Goal: Find specific page/section: Find specific page/section

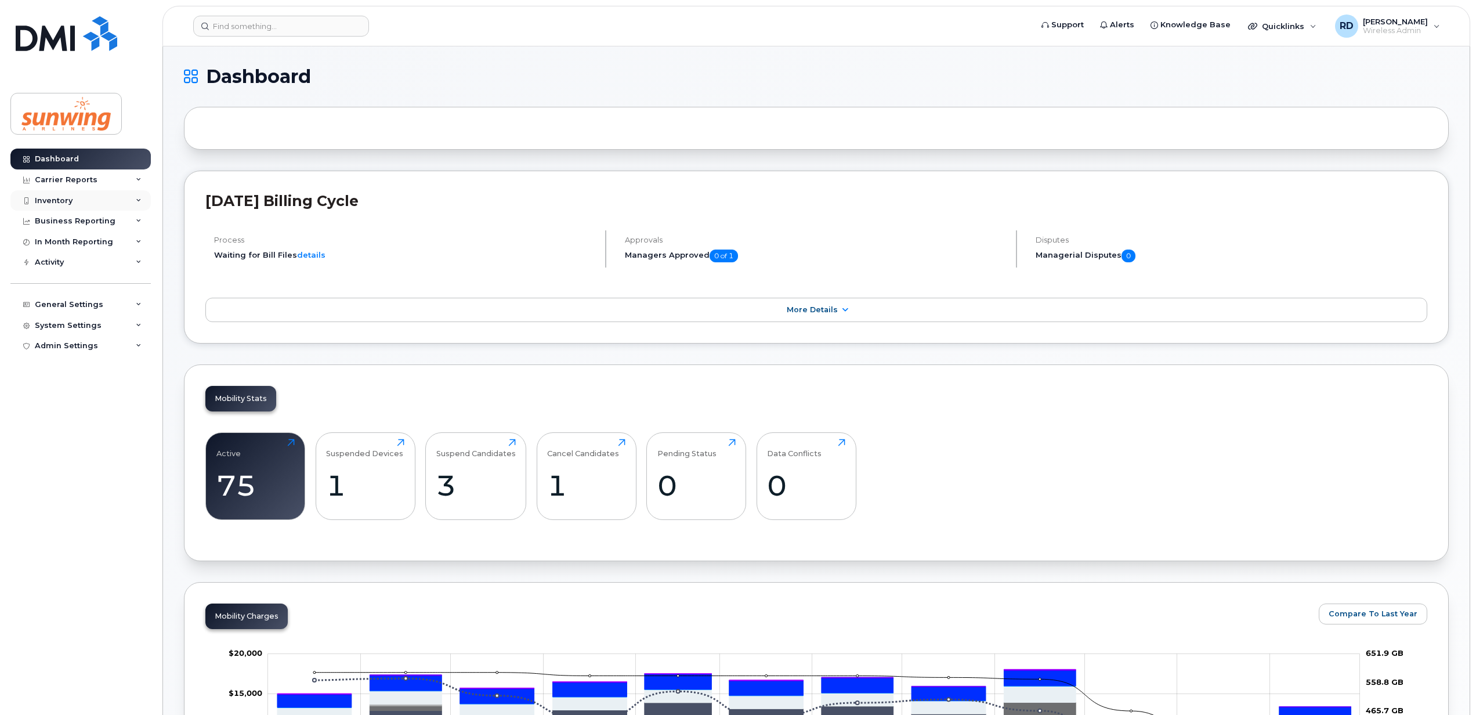
click at [75, 198] on div "Inventory" at bounding box center [80, 200] width 140 height 21
click at [97, 221] on div "Mobility Devices" at bounding box center [73, 221] width 66 height 10
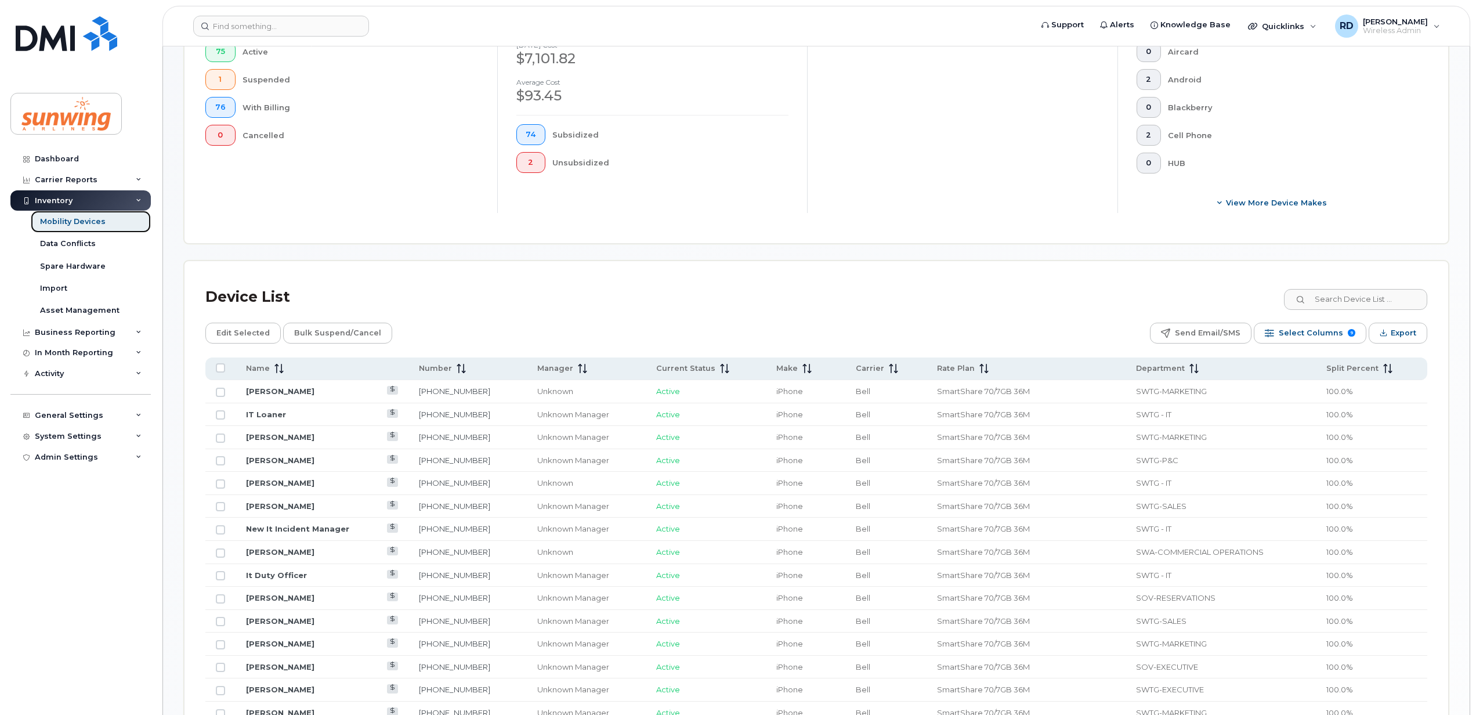
scroll to position [386, 0]
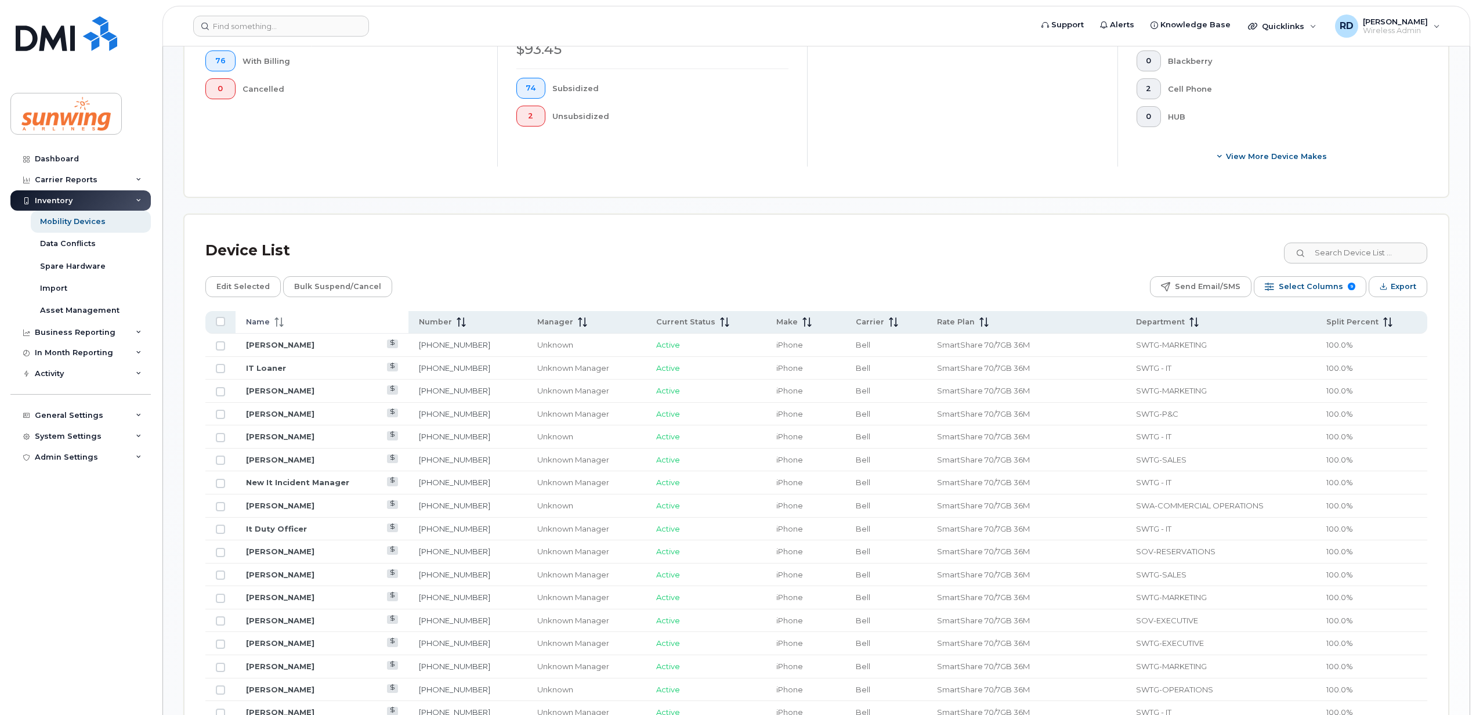
click at [281, 325] on icon at bounding box center [281, 321] width 1 height 9
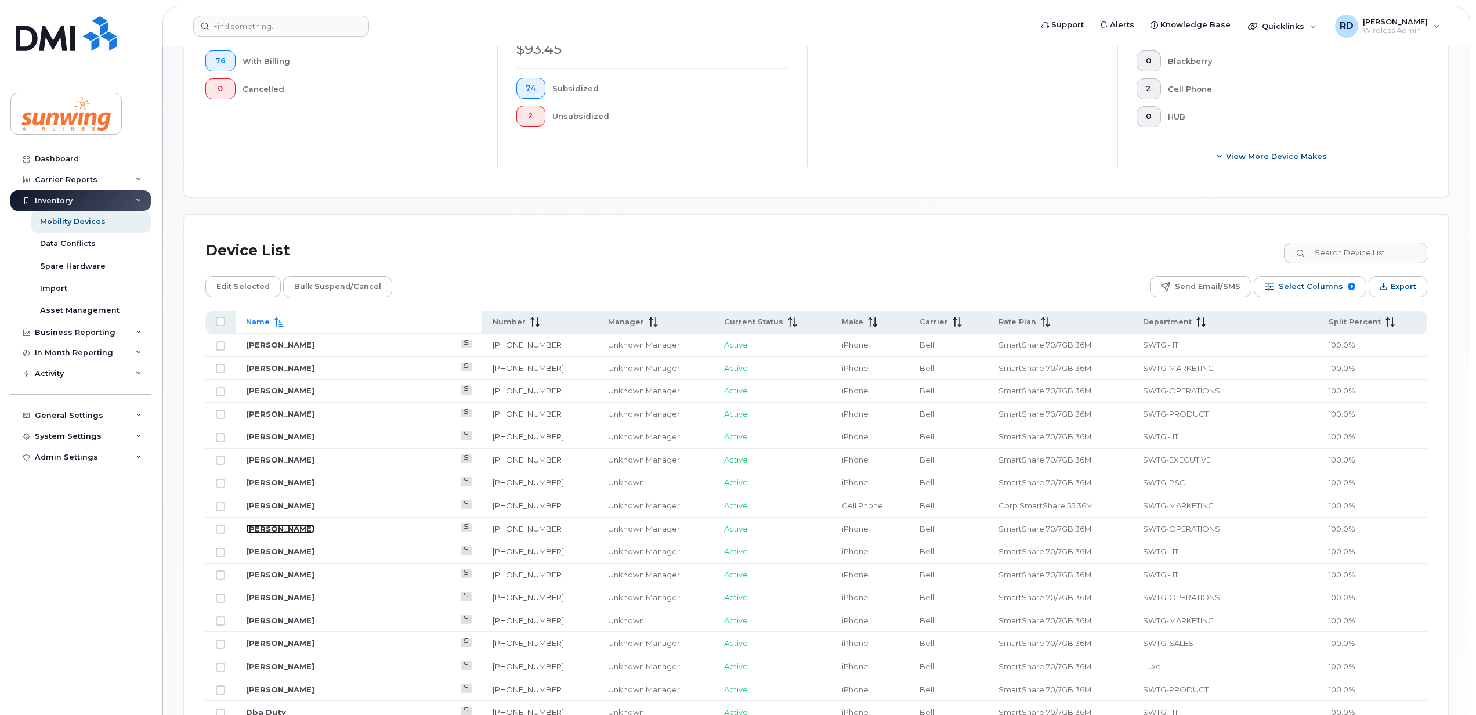
click at [274, 530] on link "[PERSON_NAME]" at bounding box center [280, 528] width 68 height 9
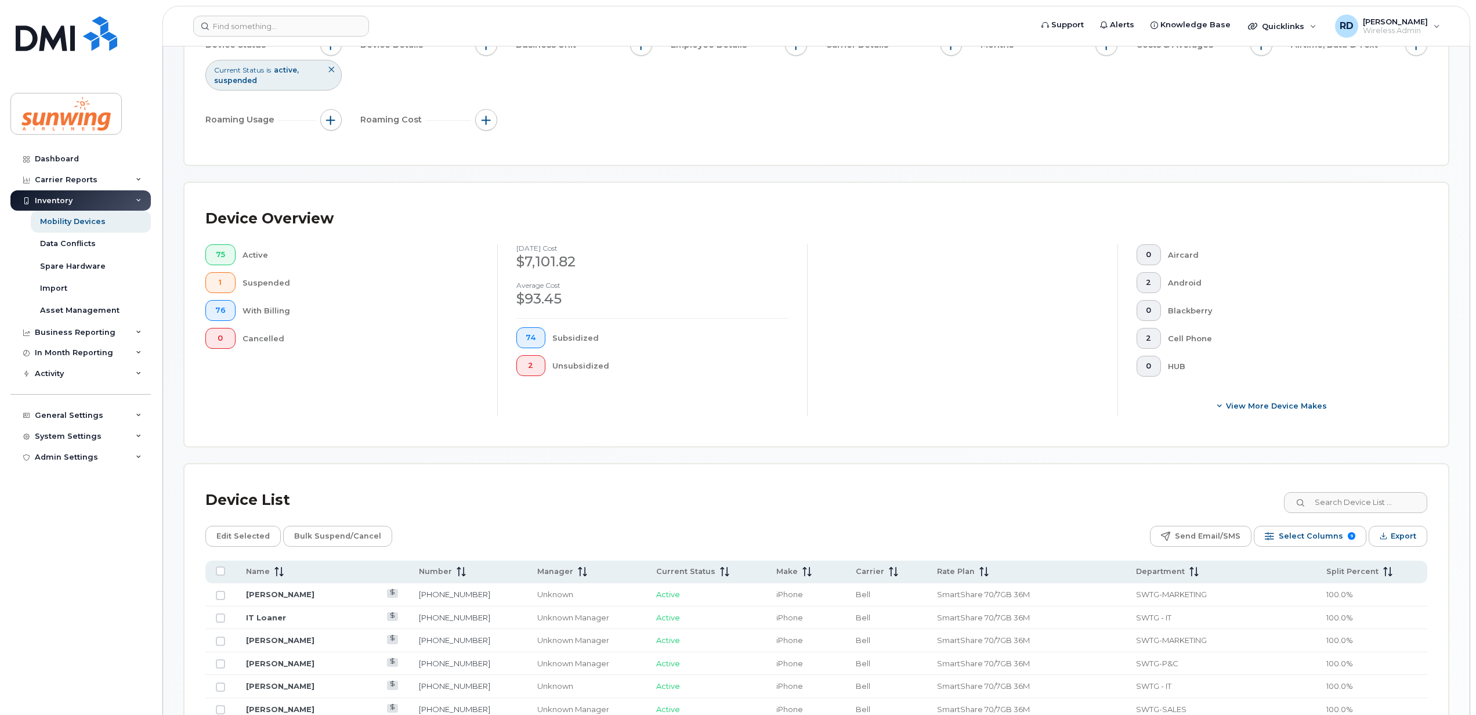
scroll to position [386, 0]
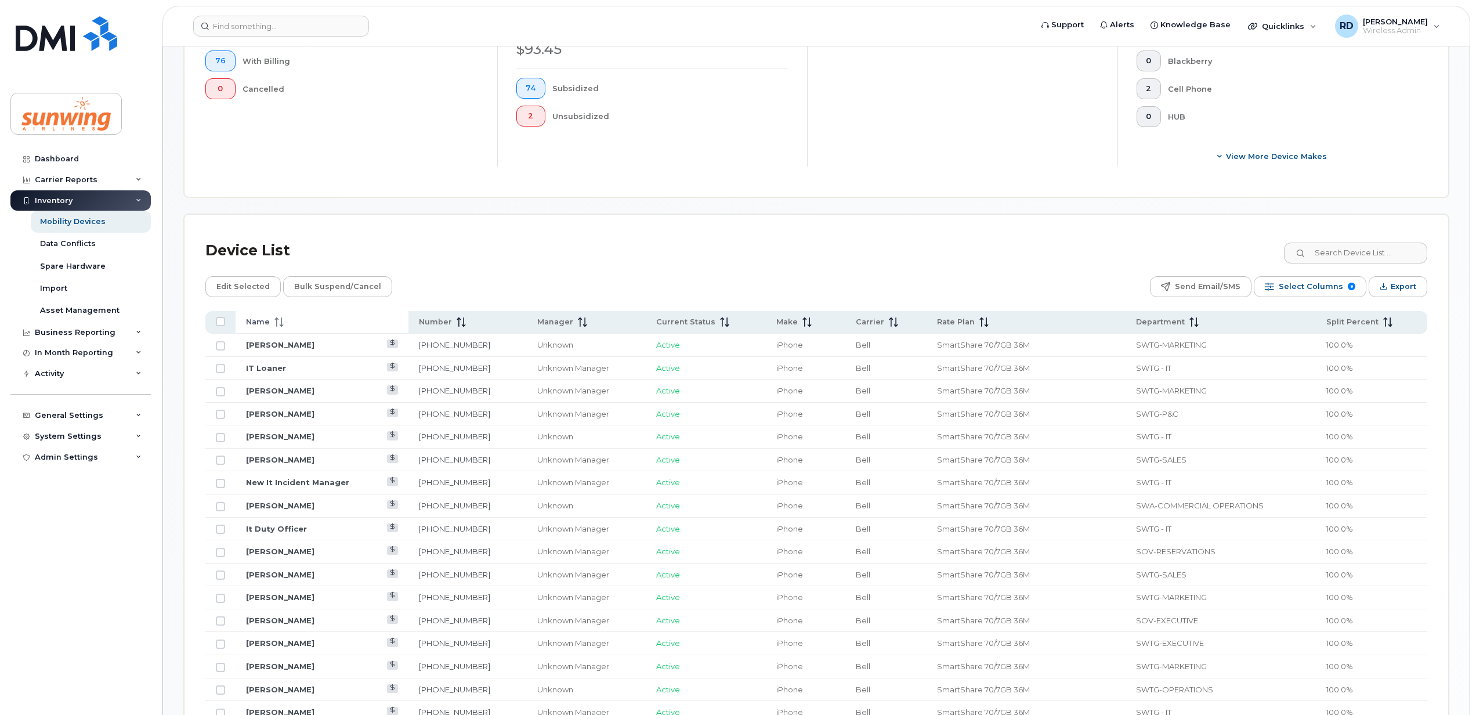
click at [276, 323] on icon at bounding box center [276, 321] width 1 height 9
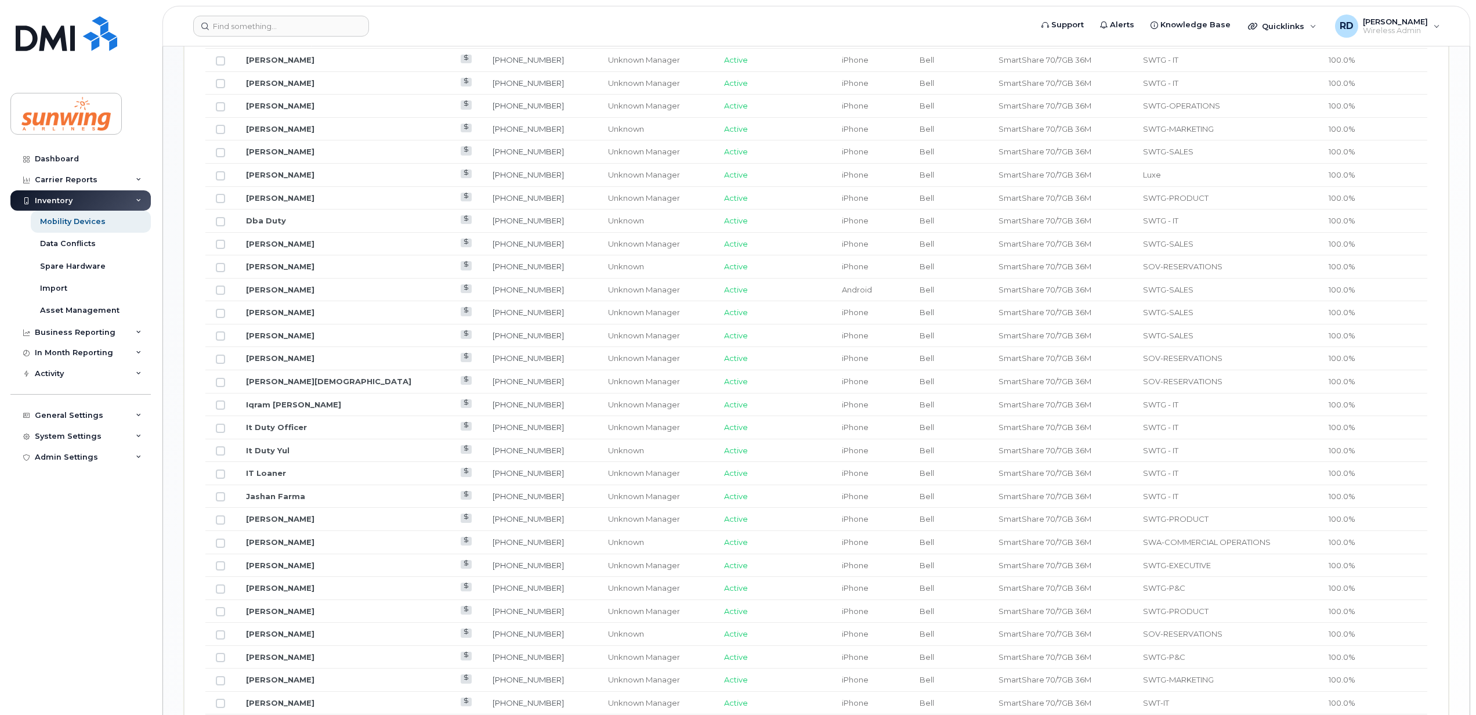
scroll to position [1083, 0]
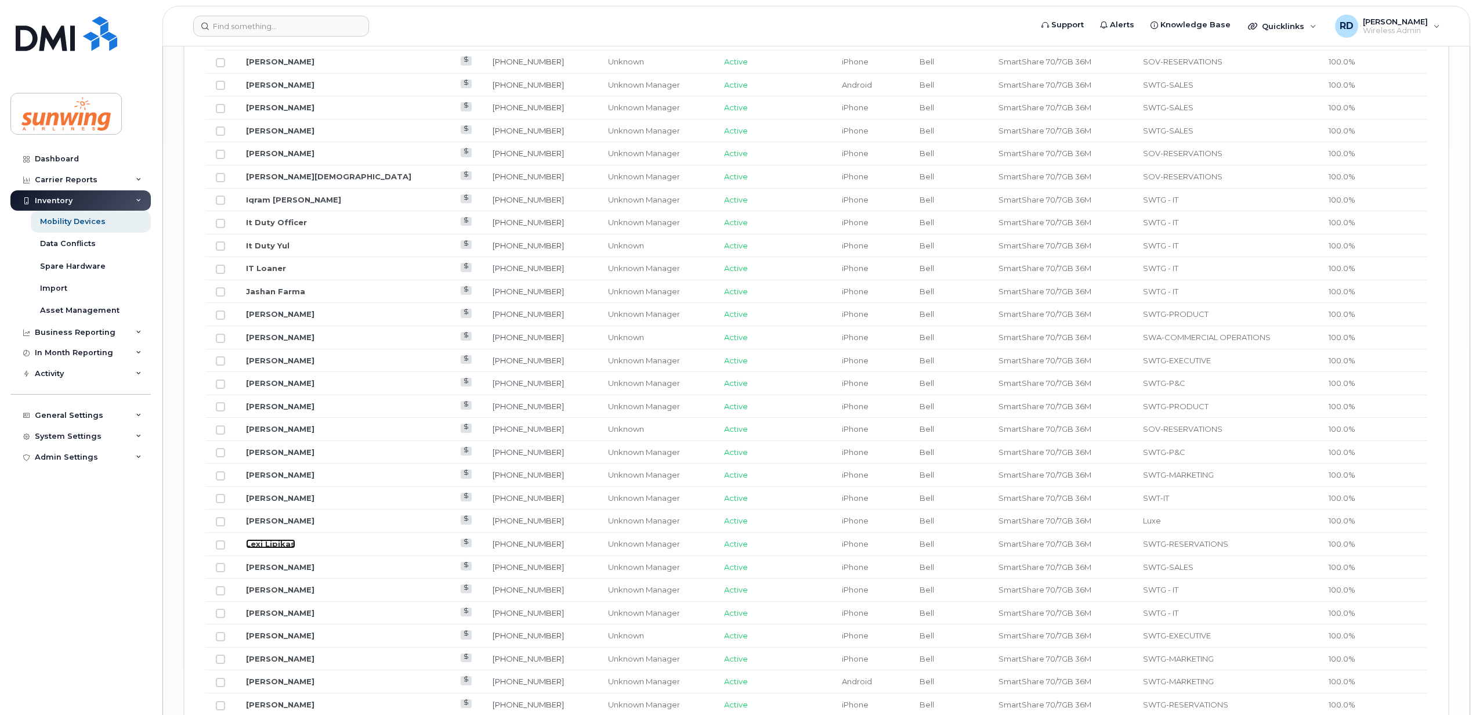
click at [267, 548] on link "Lexi Lipikas" at bounding box center [270, 543] width 49 height 9
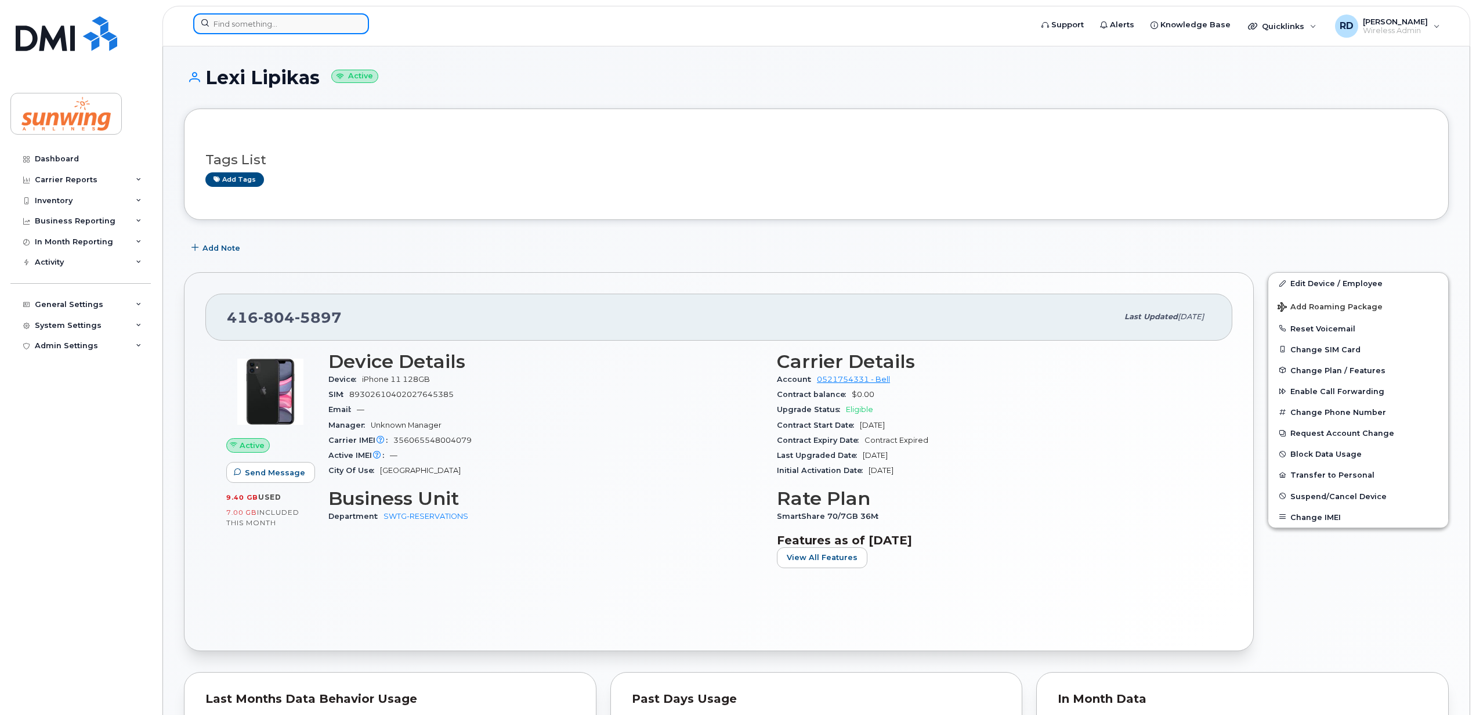
click at [253, 26] on input at bounding box center [281, 23] width 176 height 21
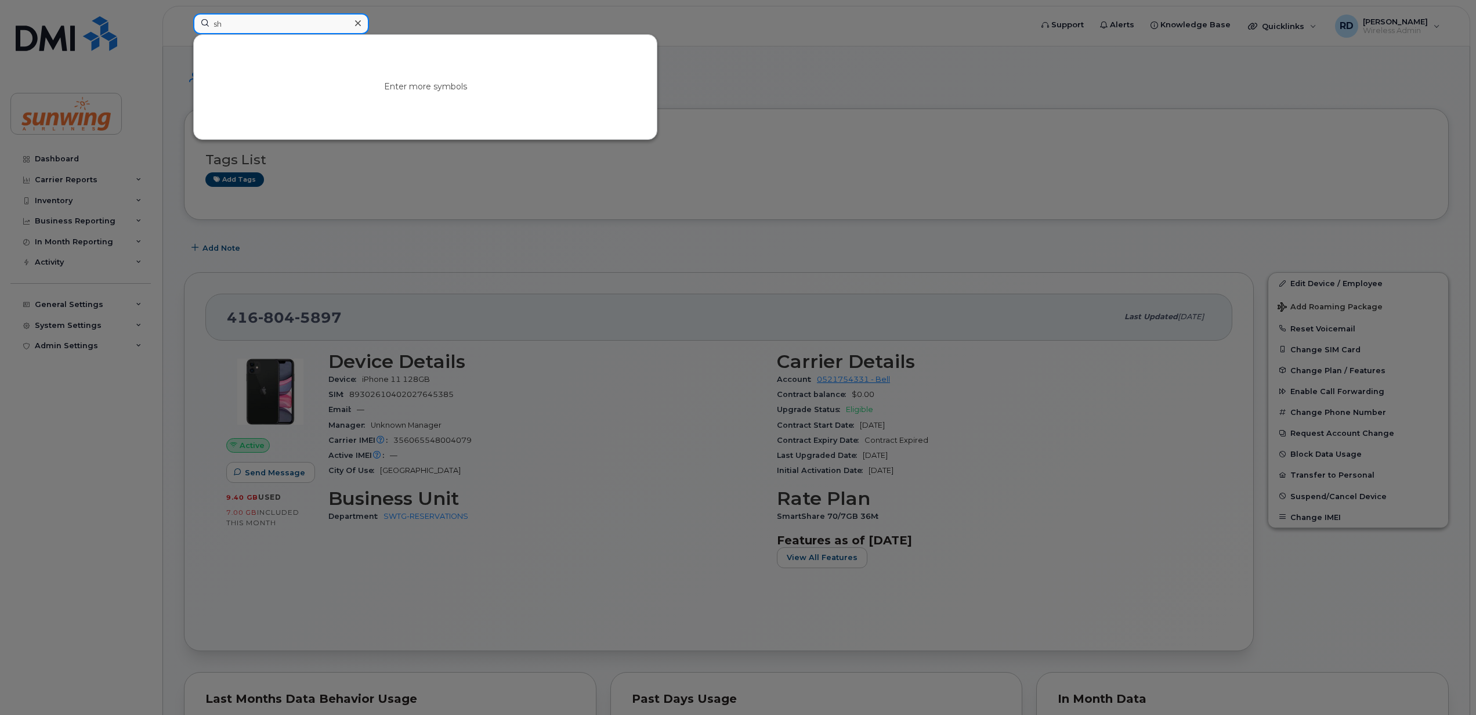
type input "s"
type input "k"
type input "s"
click at [774, 541] on div at bounding box center [738, 357] width 1476 height 715
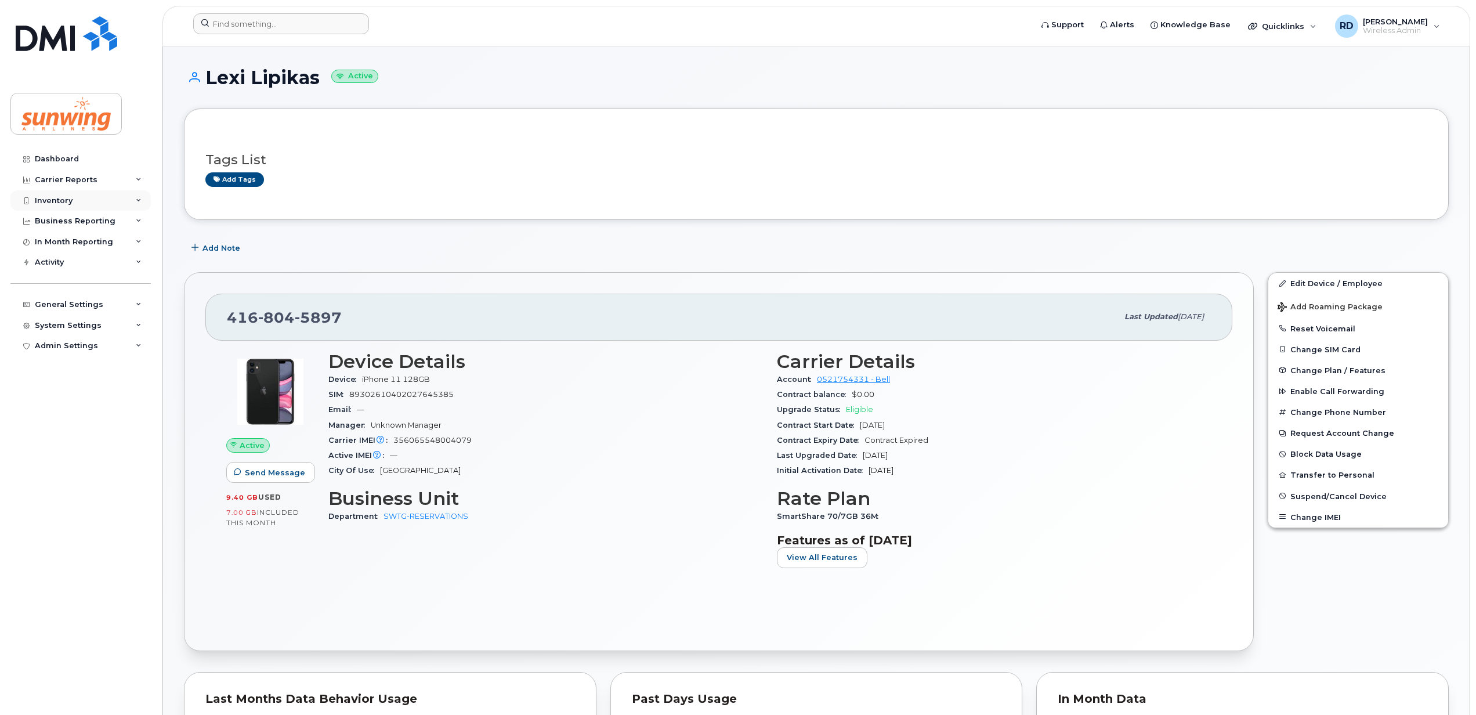
click at [71, 202] on div "Inventory" at bounding box center [54, 200] width 38 height 9
